Goal: Find contact information: Find contact information

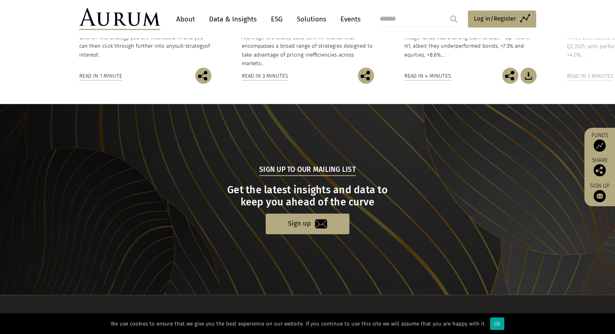
scroll to position [796, 0]
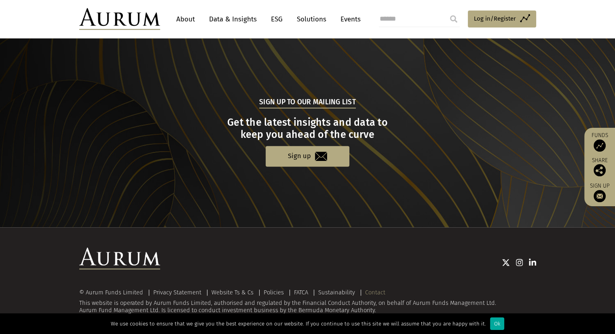
click at [381, 292] on link "Contact" at bounding box center [375, 292] width 20 height 7
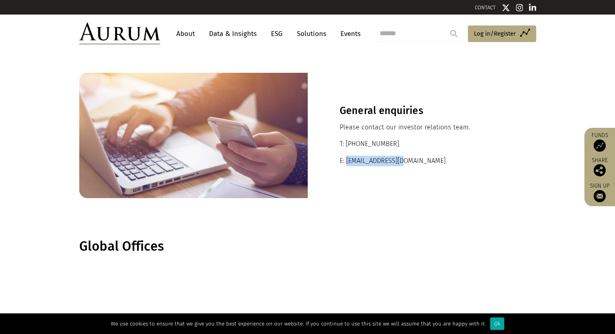
drag, startPoint x: 406, startPoint y: 163, endPoint x: 347, endPoint y: 165, distance: 59.9
click at [347, 165] on p "E: ir@aurumfunds.com" at bounding box center [422, 161] width 165 height 11
copy p "ir@aurumfunds.com"
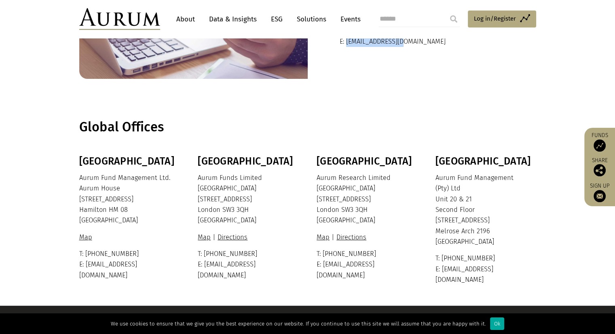
scroll to position [188, 0]
